Goal: Task Accomplishment & Management: Use online tool/utility

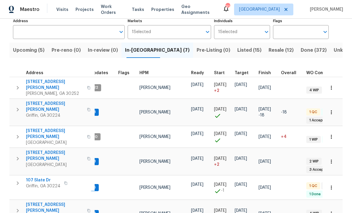
scroll to position [0, 7]
click at [35, 149] on span "280 Hoglen Dr" at bounding box center [54, 155] width 57 height 12
click at [37, 101] on span "[STREET_ADDRESS][PERSON_NAME]" at bounding box center [54, 107] width 57 height 12
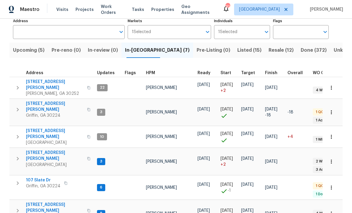
scroll to position [0, 0]
click at [42, 101] on span "[STREET_ADDRESS][PERSON_NAME]" at bounding box center [54, 107] width 57 height 12
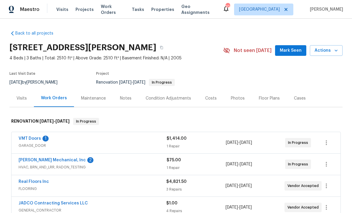
click at [22, 99] on div "Visits" at bounding box center [22, 98] width 10 height 6
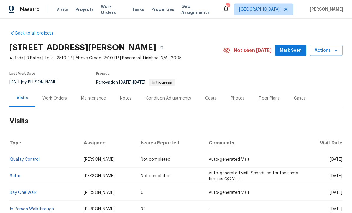
click at [44, 207] on link "In-Person Walkthrough" at bounding box center [32, 209] width 44 height 4
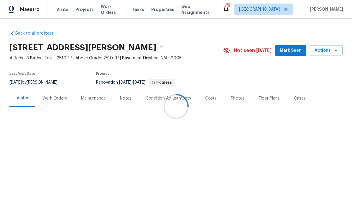
scroll to position [20, 0]
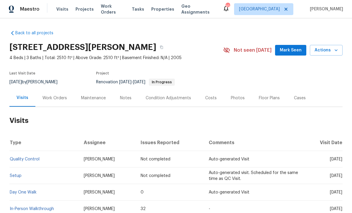
click at [267, 95] on div "Floor Plans" at bounding box center [269, 98] width 21 height 6
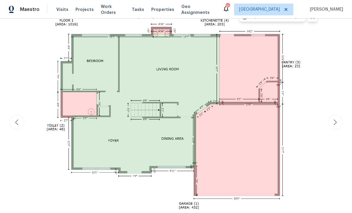
scroll to position [112, 0]
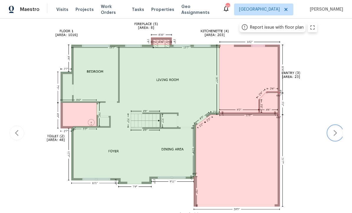
click at [337, 133] on icon "button" at bounding box center [335, 132] width 7 height 7
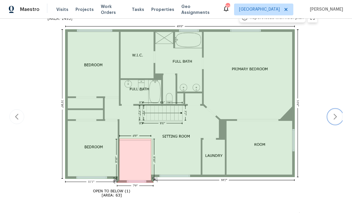
scroll to position [126, 0]
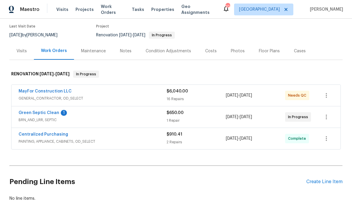
scroll to position [55, 0]
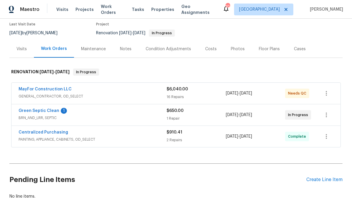
click at [48, 109] on link "Green Septic Clean" at bounding box center [39, 111] width 41 height 4
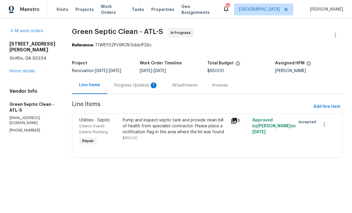
click at [137, 87] on div "Progress Updates 1" at bounding box center [136, 85] width 44 height 6
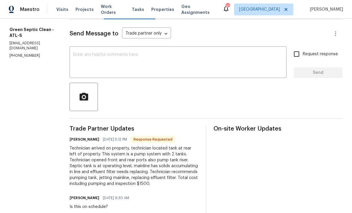
scroll to position [74, 0]
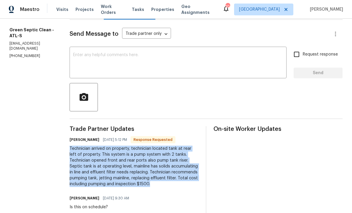
copy div "Technician arrived on property, technician located tank at rear left of propert…"
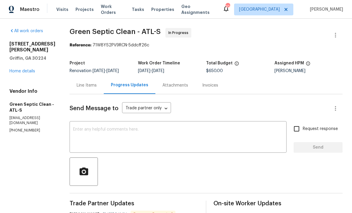
scroll to position [0, 0]
click at [92, 86] on div "Line Items" at bounding box center [87, 85] width 20 height 6
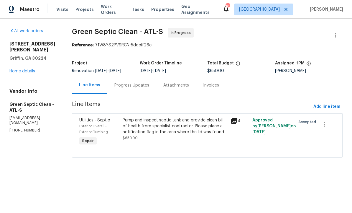
click at [173, 132] on div "Pump and inspect septic tank and provide clean bill of health from specialist c…" at bounding box center [175, 126] width 105 height 18
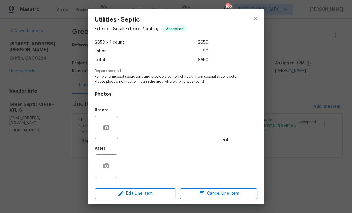
scroll to position [36, 0]
click at [147, 196] on span "Edit Line Item" at bounding box center [134, 193] width 77 height 7
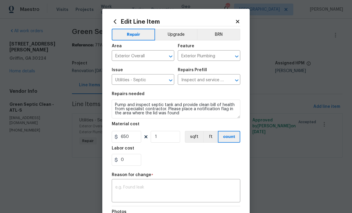
click at [146, 190] on textarea at bounding box center [175, 191] width 121 height 12
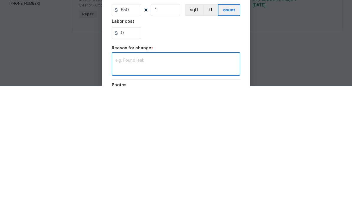
scroll to position [0, 0]
click at [146, 185] on textarea at bounding box center [175, 191] width 121 height 12
paste textarea "Technician arrived on property, technician located tank at rear left of propert…"
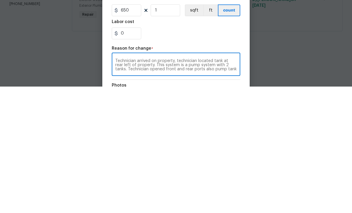
scroll to position [21, 0]
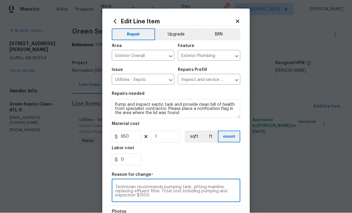
type textarea "Technician arrived on property, technician located tank at rear left of propert…"
click at [135, 138] on input "650" at bounding box center [126, 137] width 29 height 12
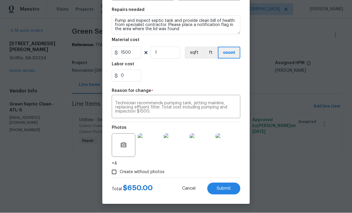
scroll to position [85, 0]
type input "1500"
click at [224, 186] on span "Submit" at bounding box center [224, 188] width 14 height 4
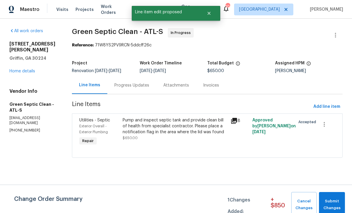
scroll to position [0, 0]
click at [330, 200] on span "Submit Changes" at bounding box center [332, 205] width 20 height 14
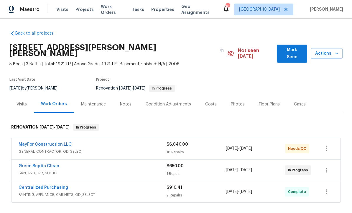
click at [55, 142] on link "MayFor Construction LLC" at bounding box center [45, 144] width 53 height 4
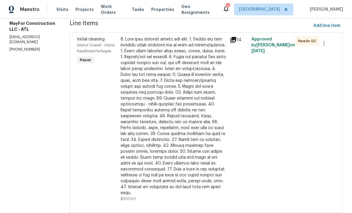
scroll to position [81, 0]
click at [204, 129] on div at bounding box center [174, 115] width 106 height 159
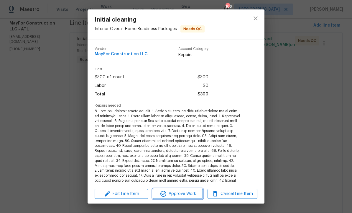
click at [181, 194] on span "Approve Work" at bounding box center [178, 193] width 46 height 7
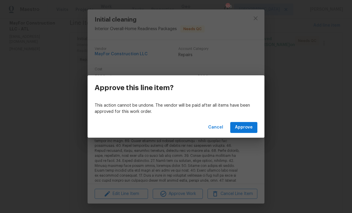
click at [243, 126] on span "Approve" at bounding box center [244, 127] width 18 height 7
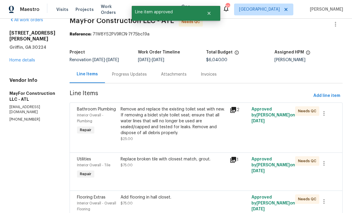
scroll to position [12, 0]
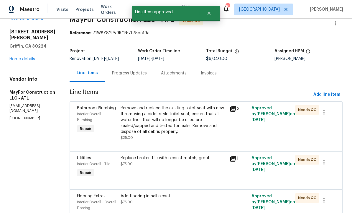
click at [191, 126] on div "Remove and replace the existing toilet seat with new. If removing a bidet style…" at bounding box center [174, 119] width 106 height 29
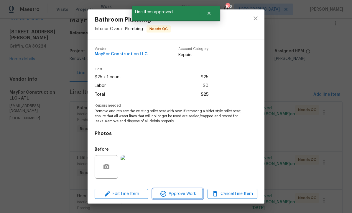
click at [180, 193] on span "Approve Work" at bounding box center [178, 193] width 46 height 7
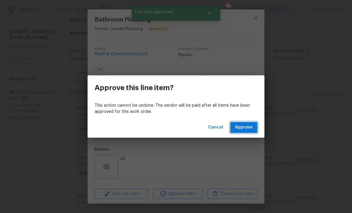
click at [243, 129] on span "Approve" at bounding box center [244, 127] width 18 height 7
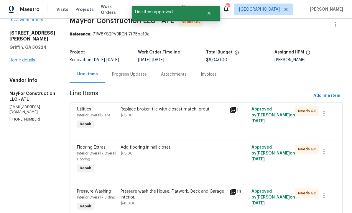
scroll to position [12, 0]
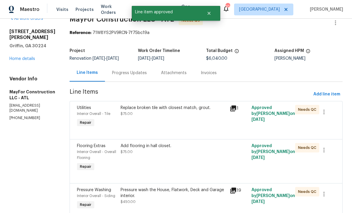
click at [188, 123] on div "Replace broken tile with closest match, grout. $75.00" at bounding box center [173, 116] width 109 height 27
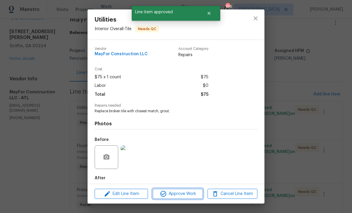
click at [180, 192] on span "Approve Work" at bounding box center [178, 193] width 46 height 7
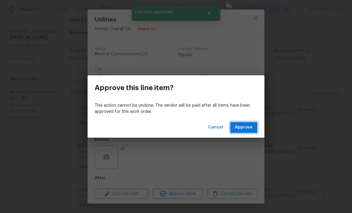
click at [243, 124] on span "Approve" at bounding box center [244, 127] width 18 height 7
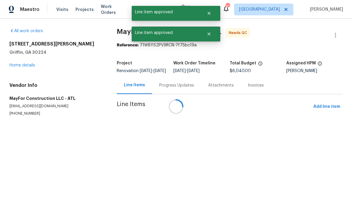
scroll to position [0, 0]
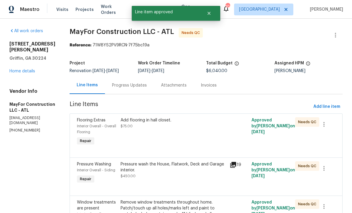
click at [175, 140] on div "Add flooring in hall closet. $75.00" at bounding box center [173, 131] width 109 height 33
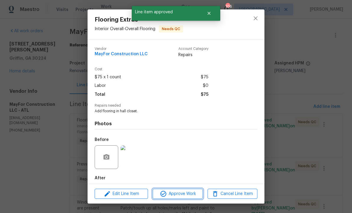
click at [176, 190] on span "Approve Work" at bounding box center [178, 193] width 46 height 7
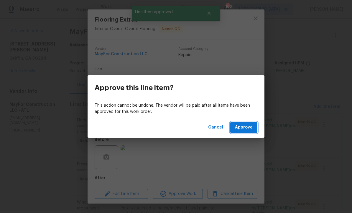
click at [245, 129] on span "Approve" at bounding box center [244, 127] width 18 height 7
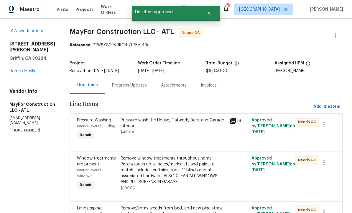
click at [185, 136] on div "Pressure wash the House, Flatwork, Deck and Garage interior. $450.00" at bounding box center [173, 128] width 109 height 27
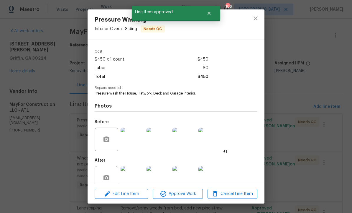
scroll to position [18, 0]
click at [177, 192] on span "Approve Work" at bounding box center [178, 193] width 46 height 7
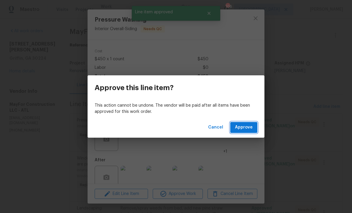
click at [246, 129] on span "Approve" at bounding box center [244, 127] width 18 height 7
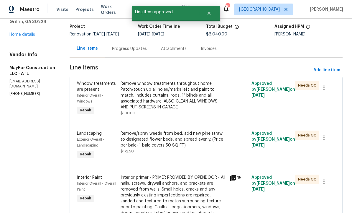
scroll to position [42, 0]
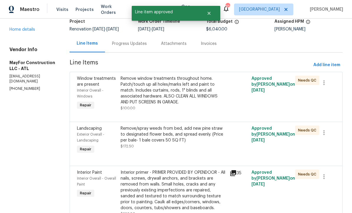
click at [187, 100] on div "Remove window treatments throughout home. Patch/touch up all holes/marks left a…" at bounding box center [174, 89] width 106 height 29
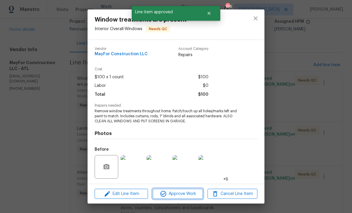
click at [183, 190] on span "Approve Work" at bounding box center [178, 193] width 46 height 7
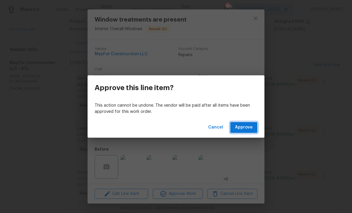
click at [244, 127] on span "Approve" at bounding box center [244, 127] width 18 height 7
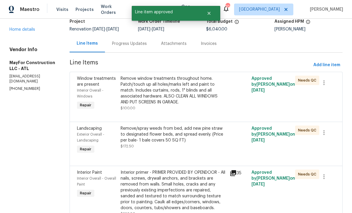
scroll to position [0, 0]
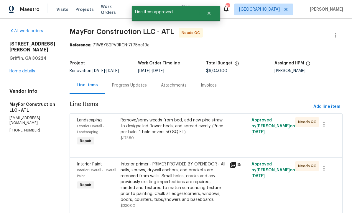
click at [185, 144] on div "Remove/spray weeds from bed, add new pine straw to designated flower beds, and …" at bounding box center [173, 131] width 109 height 33
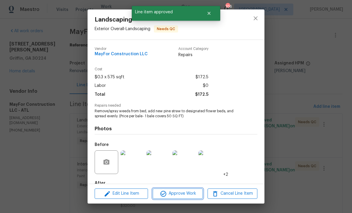
click at [180, 191] on span "Approve Work" at bounding box center [178, 193] width 46 height 7
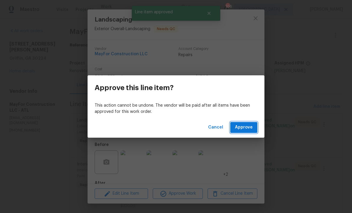
click at [247, 126] on span "Approve" at bounding box center [244, 127] width 18 height 7
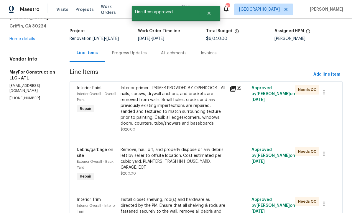
scroll to position [33, 0]
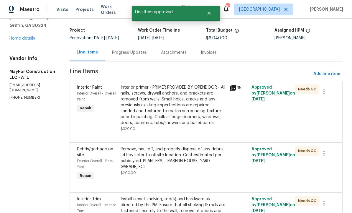
click at [201, 111] on div "Interior primer - PRIMER PROVIDED BY OPENDOOR - All nails, screws, drywall anch…" at bounding box center [174, 104] width 106 height 41
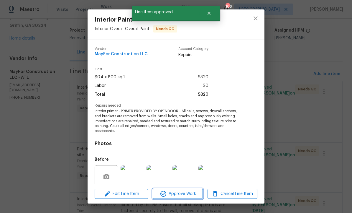
click at [182, 193] on span "Approve Work" at bounding box center [178, 193] width 46 height 7
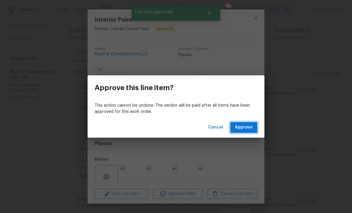
click at [245, 126] on span "Approve" at bounding box center [244, 127] width 18 height 7
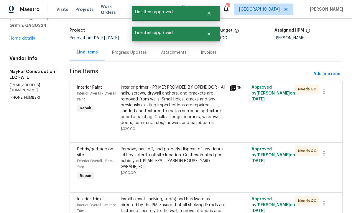
scroll to position [0, 0]
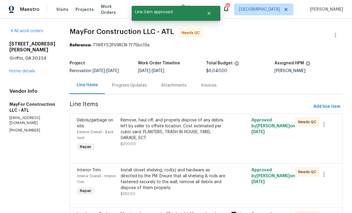
click at [193, 141] on div "Remove, haul off, and properly dispose of any debris left by seller to offsite …" at bounding box center [174, 131] width 106 height 29
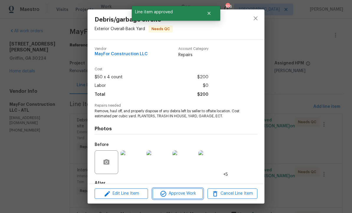
click at [180, 193] on span "Approve Work" at bounding box center [178, 193] width 46 height 7
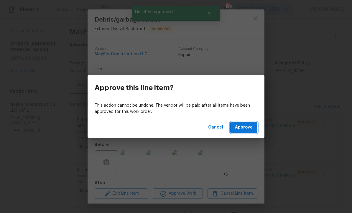
click at [246, 124] on span "Approve" at bounding box center [244, 127] width 18 height 7
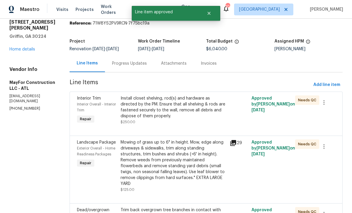
scroll to position [31, 0]
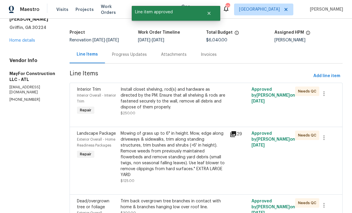
click at [192, 113] on div "Install closet shelving, rod(s) and hardware as directed by the PM. Ensure that…" at bounding box center [174, 100] width 106 height 29
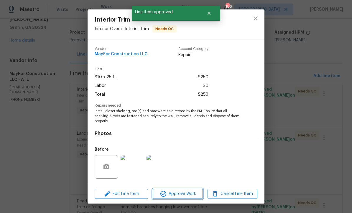
click at [185, 191] on span "Approve Work" at bounding box center [178, 193] width 46 height 7
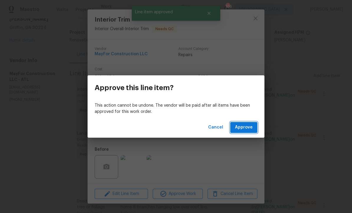
click at [242, 126] on span "Approve" at bounding box center [244, 127] width 18 height 7
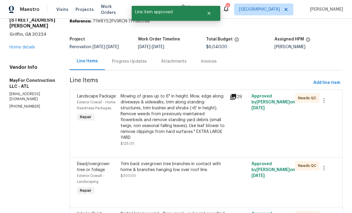
scroll to position [27, 0]
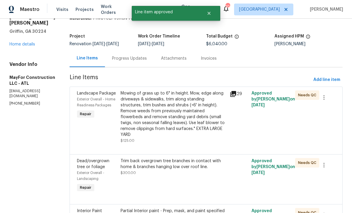
click at [191, 126] on div "Mowing of grass up to 6" in height. Mow, edge along driveways & sidewalks, trim…" at bounding box center [174, 113] width 106 height 47
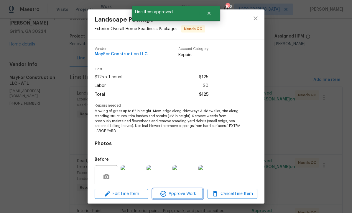
click at [180, 193] on span "Approve Work" at bounding box center [178, 193] width 46 height 7
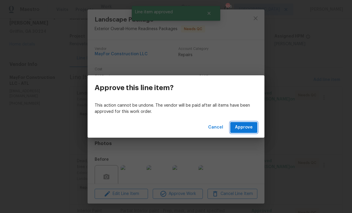
click at [246, 125] on span "Approve" at bounding box center [244, 127] width 18 height 7
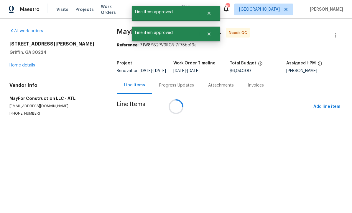
scroll to position [0, 0]
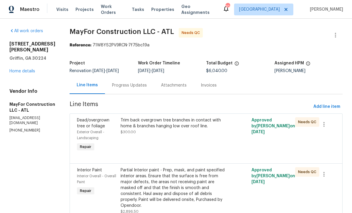
click at [188, 136] on div "Trim back overgrown tree branches in contact with home & branches hanging low o…" at bounding box center [173, 134] width 109 height 39
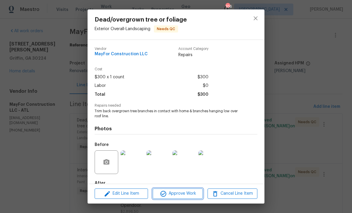
click at [179, 191] on span "Approve Work" at bounding box center [178, 193] width 46 height 7
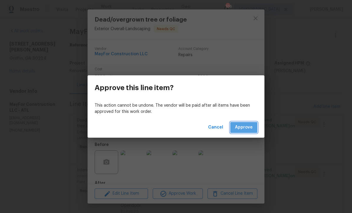
click at [246, 125] on span "Approve" at bounding box center [244, 127] width 18 height 7
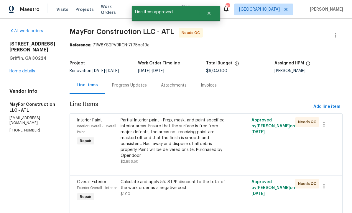
click at [185, 142] on div "Partial Interior paint - Prep, mask, and paint specified interior areas. Ensure…" at bounding box center [174, 137] width 106 height 41
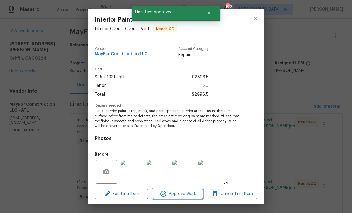
click at [178, 192] on span "Approve Work" at bounding box center [178, 193] width 46 height 7
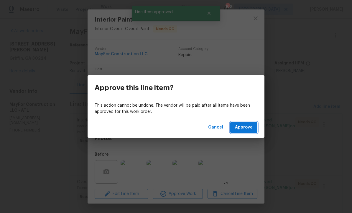
click at [246, 125] on span "Approve" at bounding box center [244, 127] width 18 height 7
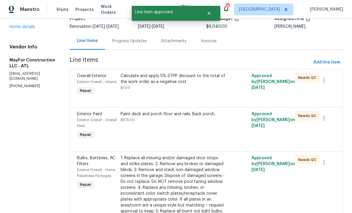
scroll to position [45, 0]
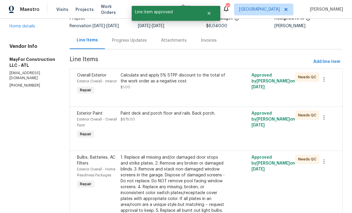
click at [187, 137] on div "Paint deck and porch floor and rails. Back porch. $675.00" at bounding box center [173, 125] width 109 height 33
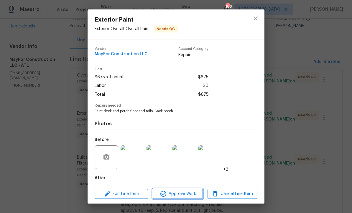
click at [178, 194] on span "Approve Work" at bounding box center [178, 193] width 46 height 7
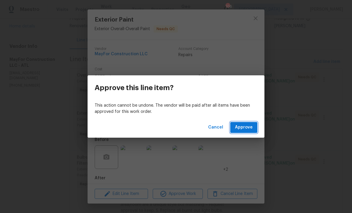
click at [241, 127] on span "Approve" at bounding box center [244, 127] width 18 height 7
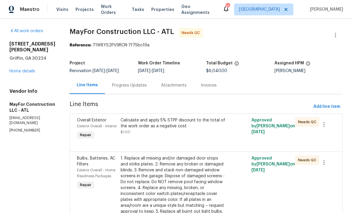
scroll to position [6, 0]
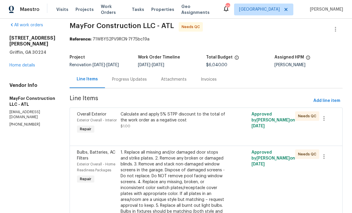
click at [177, 126] on div "Calculate and apply 5% STPP discount to the total of the work order as a negati…" at bounding box center [174, 120] width 106 height 18
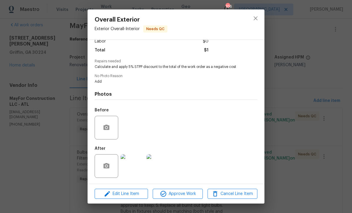
scroll to position [46, 0]
click at [126, 190] on span "Edit Line Item" at bounding box center [121, 193] width 50 height 7
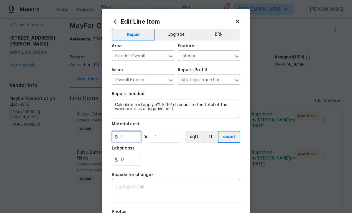
click at [134, 135] on input "1" at bounding box center [126, 137] width 29 height 12
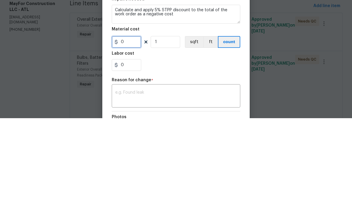
click at [120, 131] on input "0" at bounding box center [126, 137] width 29 height 12
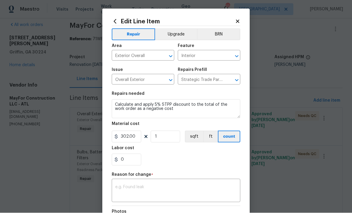
scroll to position [13, 0]
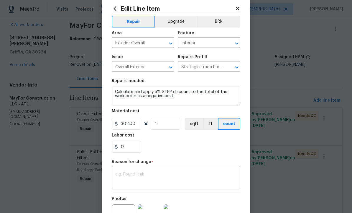
click at [154, 176] on textarea at bounding box center [175, 178] width 121 height 12
type input "302"
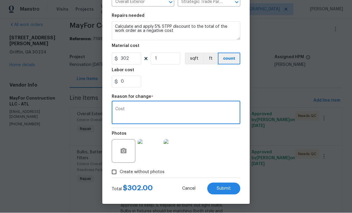
scroll to position [79, 0]
type textarea "Cost"
click at [223, 186] on span "Submit" at bounding box center [224, 188] width 14 height 4
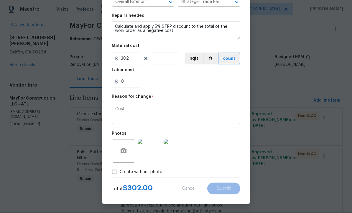
type input "1"
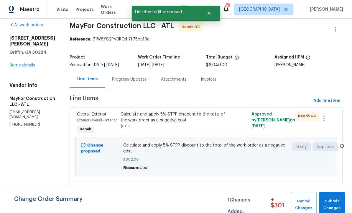
scroll to position [0, 0]
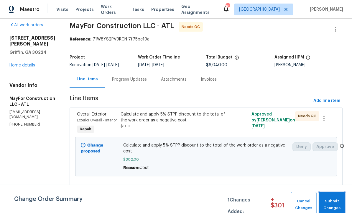
click at [334, 201] on span "Submit Changes" at bounding box center [332, 205] width 20 height 14
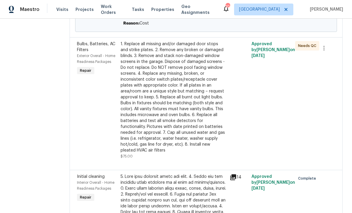
scroll to position [155, 0]
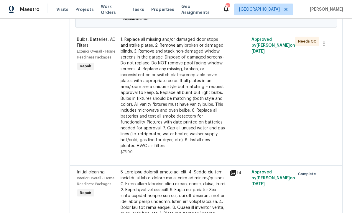
click at [202, 115] on div "1. Replace all missing and/or damaged door stops and strike plates. 2. Remove a…" at bounding box center [174, 93] width 106 height 112
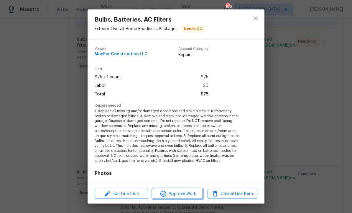
click at [183, 193] on span "Approve Work" at bounding box center [178, 193] width 46 height 7
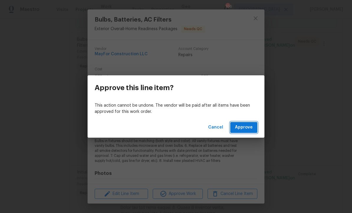
click at [247, 128] on span "Approve" at bounding box center [244, 127] width 18 height 7
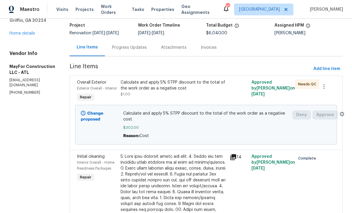
scroll to position [36, 0]
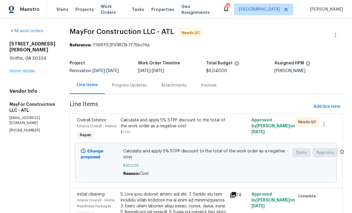
scroll to position [0, 0]
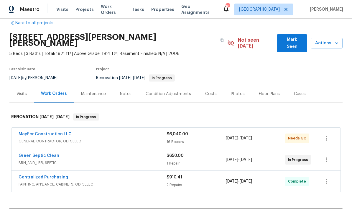
scroll to position [12, 0]
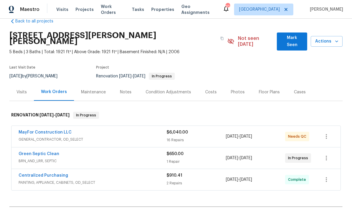
click at [54, 130] on link "MayFor Construction LLC" at bounding box center [45, 132] width 53 height 4
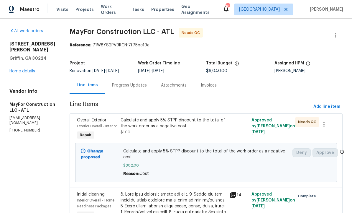
scroll to position [-2, 0]
